Goal: Complete application form

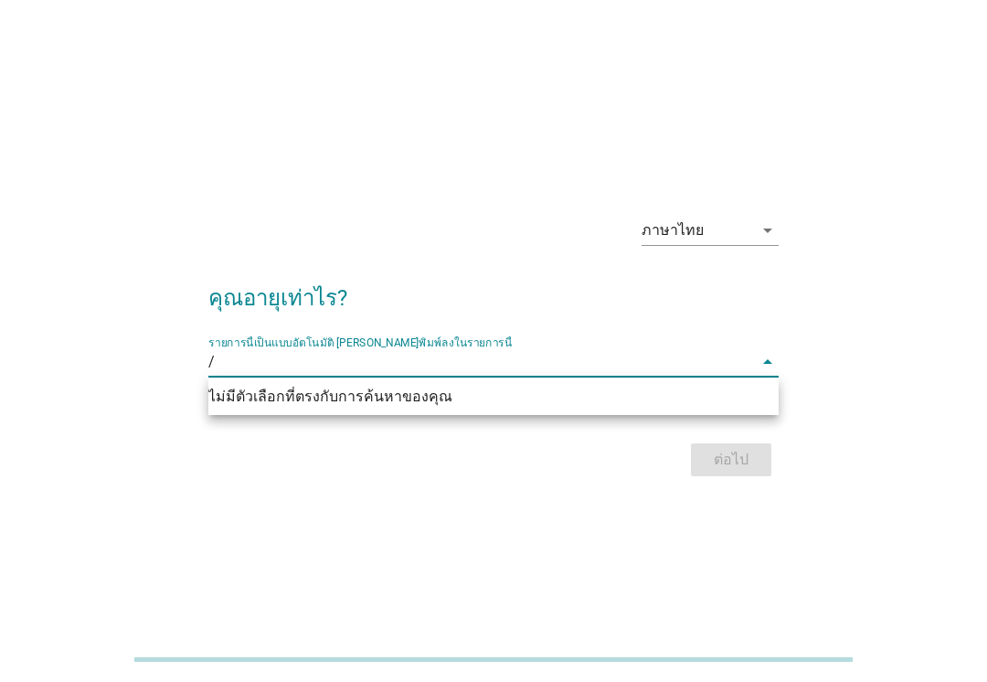
type input "/ 9"
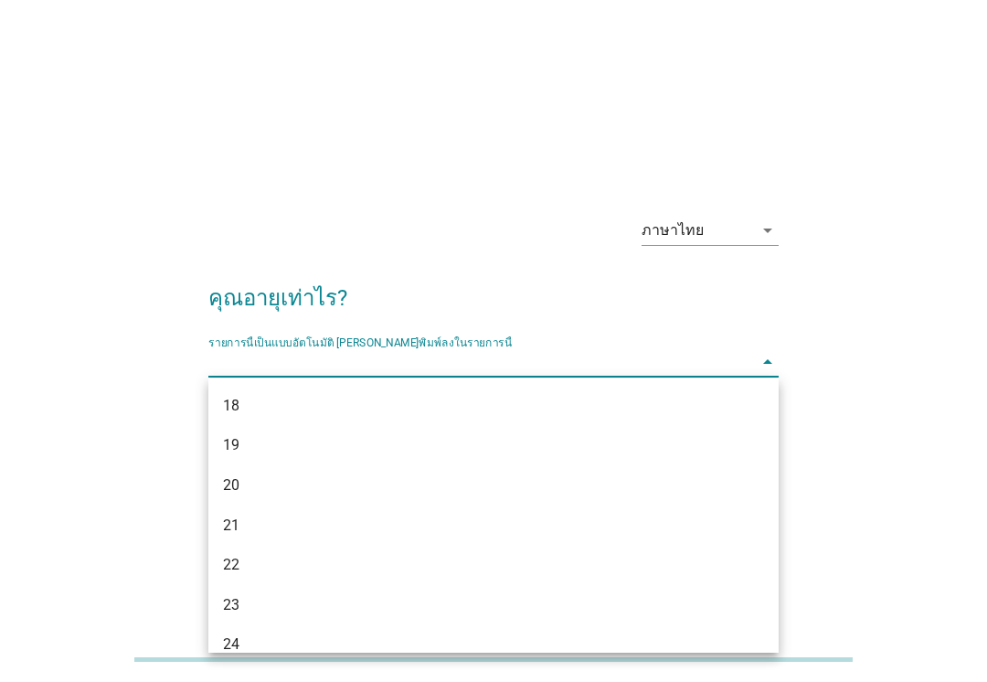
click at [391, 451] on div "19" at bounding box center [471, 445] width 496 height 22
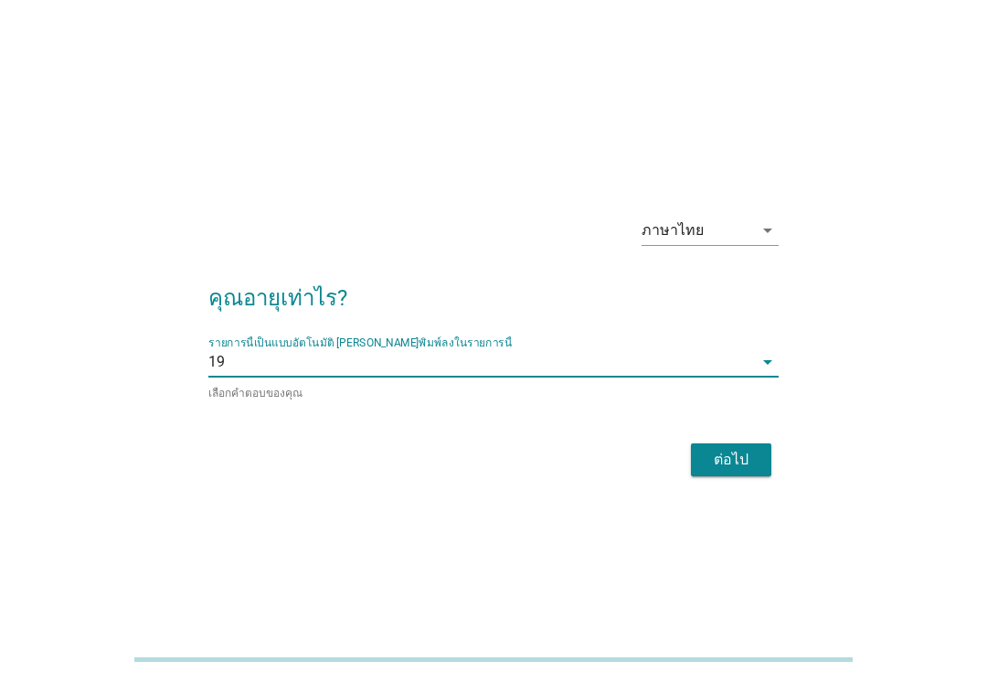
click at [736, 462] on div "ต่อไป" at bounding box center [731, 460] width 51 height 22
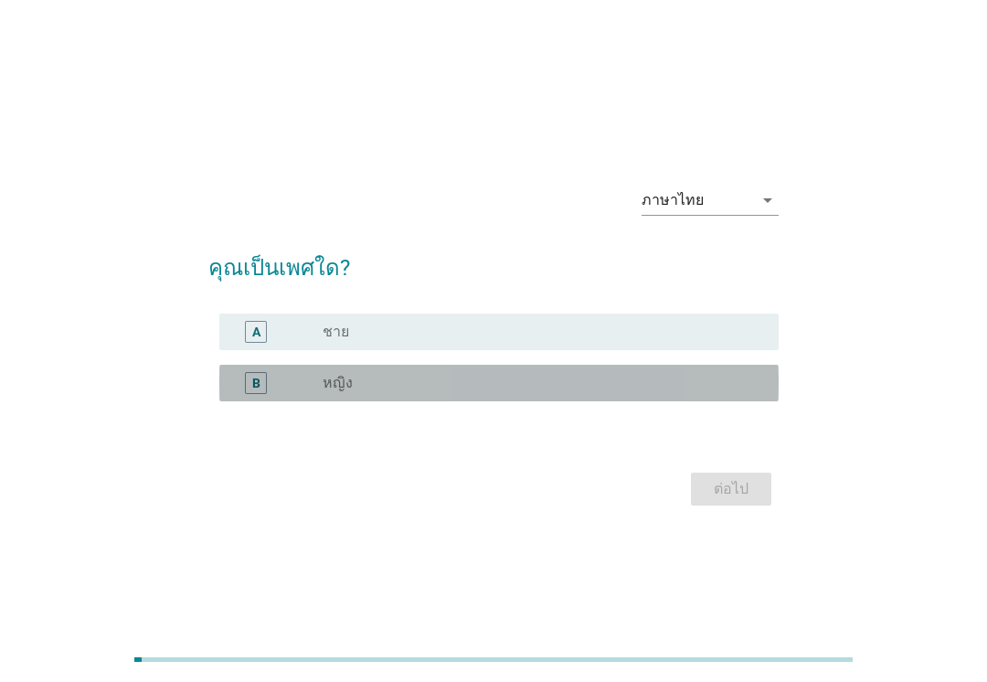
click at [706, 395] on div "B radio_button_unchecked หญิง" at bounding box center [498, 383] width 559 height 37
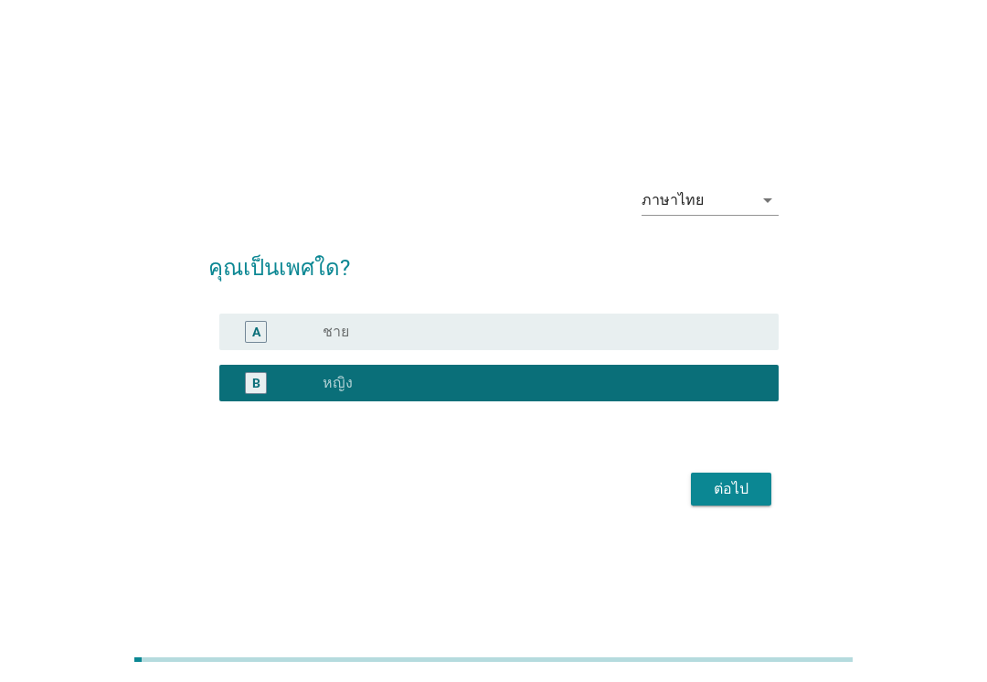
click at [738, 500] on button "ต่อไป" at bounding box center [731, 489] width 80 height 33
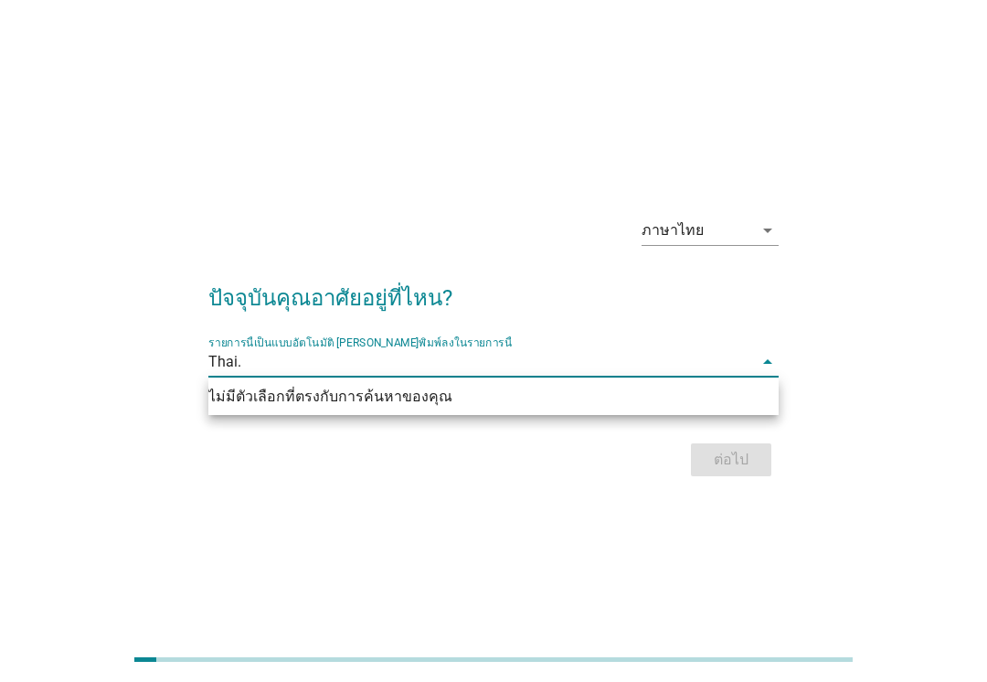
click at [736, 401] on div "ไม่มีตัวเลือกที่ตรงกับการค้นหาของคุณ" at bounding box center [493, 397] width 570 height 22
type input "."
click at [739, 363] on input "." at bounding box center [480, 361] width 545 height 29
click at [763, 367] on icon "arrow_drop_down" at bounding box center [768, 362] width 22 height 22
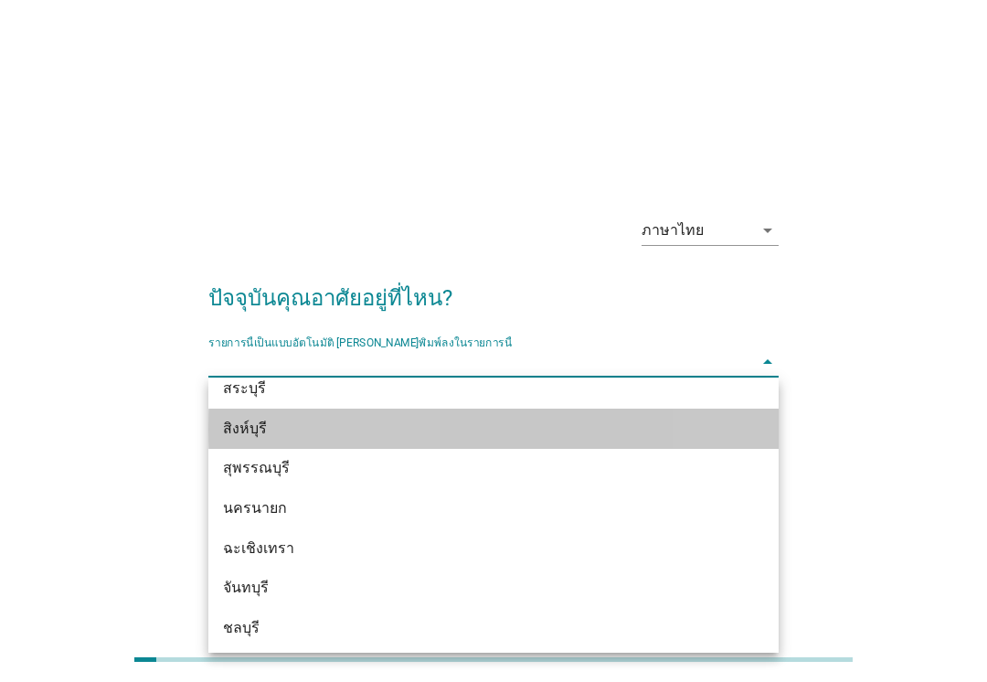
scroll to position [1930, 0]
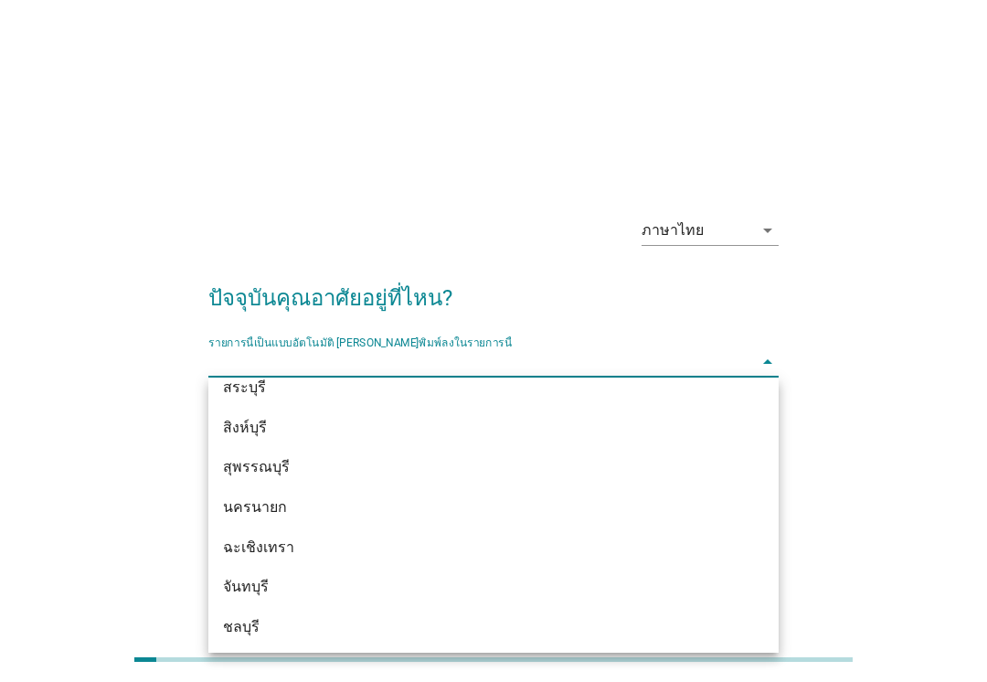
type input "N"
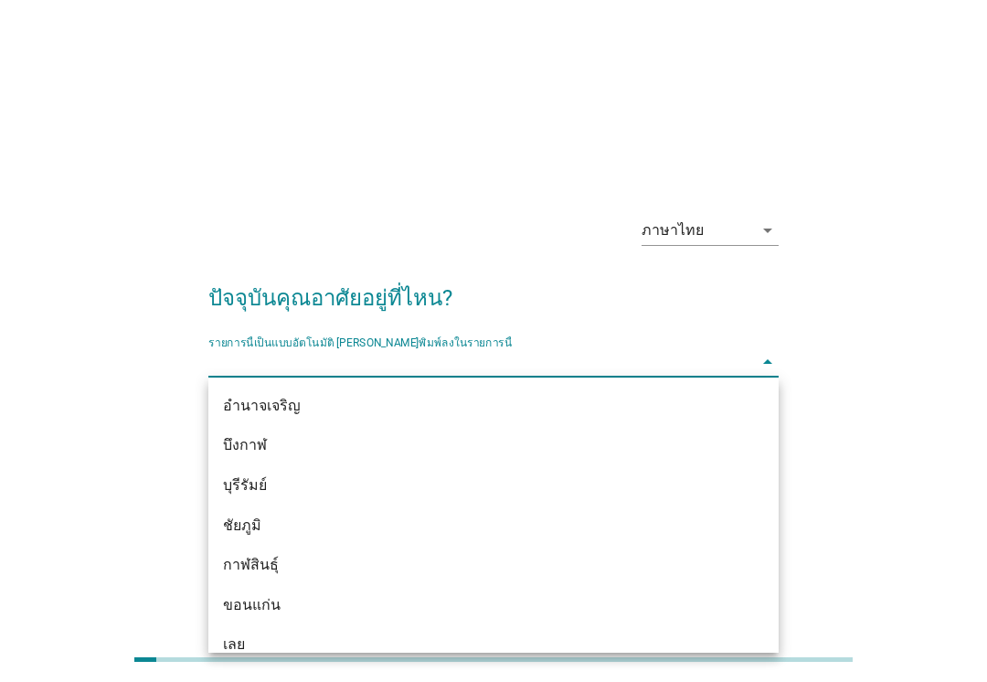
type input "Vorò"
type input "ชลบุรี"
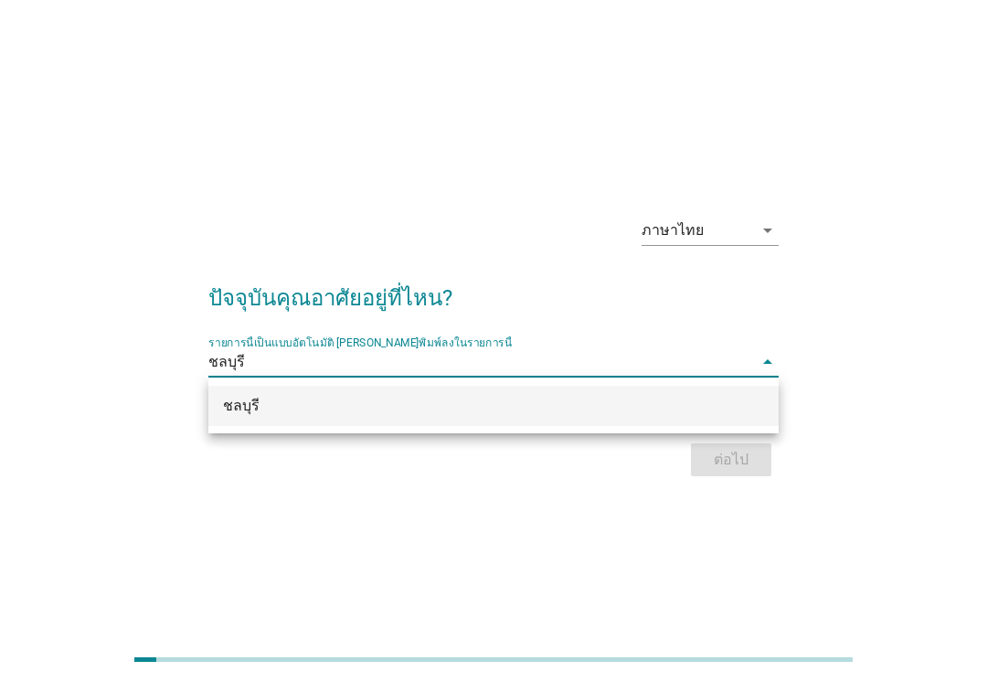
click at [750, 406] on div "ชลบุรี" at bounding box center [493, 406] width 570 height 40
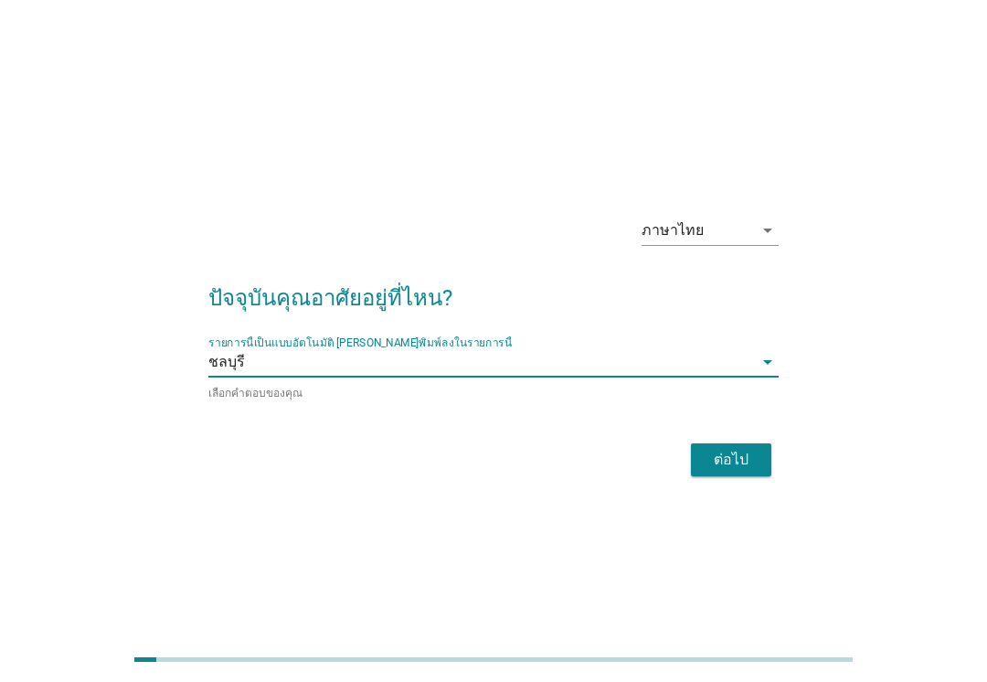
click at [746, 459] on div "ต่อไป" at bounding box center [731, 460] width 51 height 22
